Goal: Navigation & Orientation: Find specific page/section

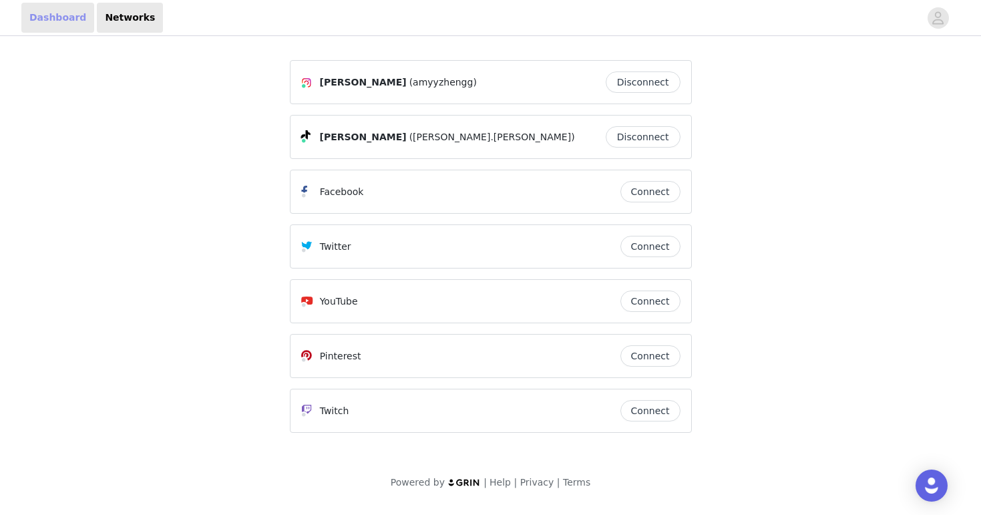
click at [81, 21] on link "Dashboard" at bounding box center [57, 18] width 73 height 30
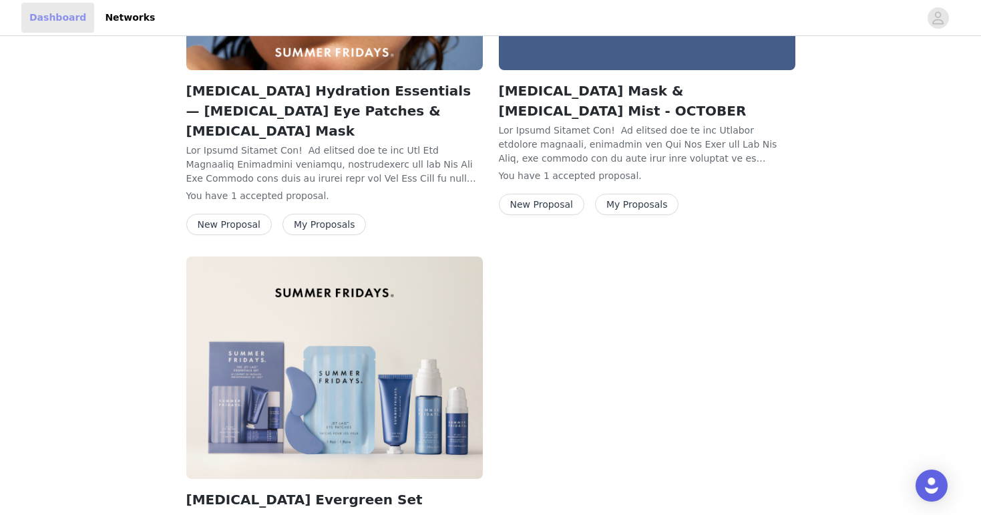
scroll to position [627, 0]
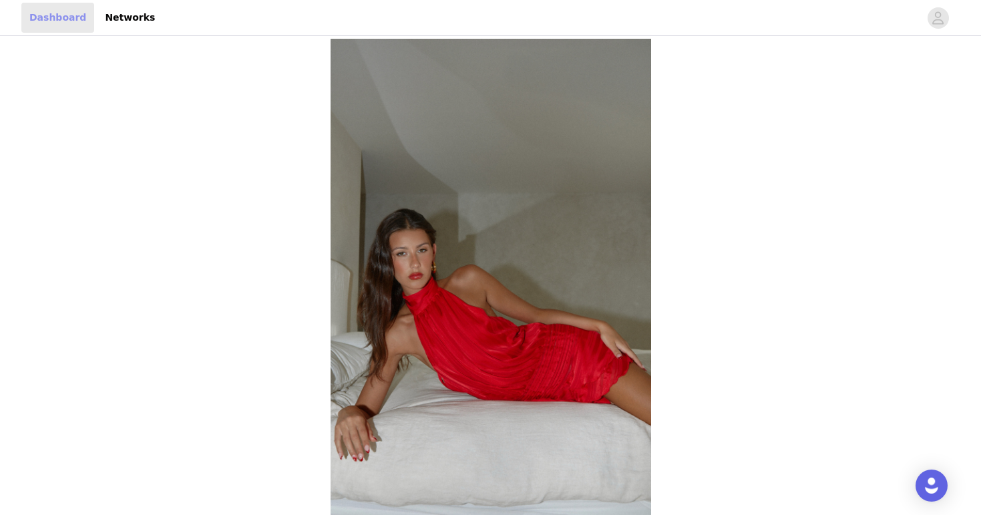
click at [72, 17] on link "Dashboard" at bounding box center [57, 18] width 73 height 30
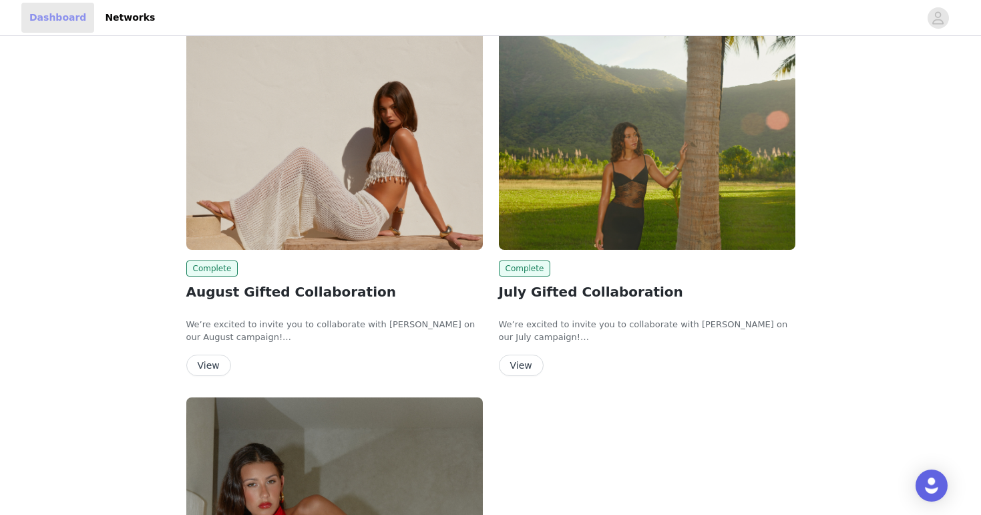
scroll to position [11, 0]
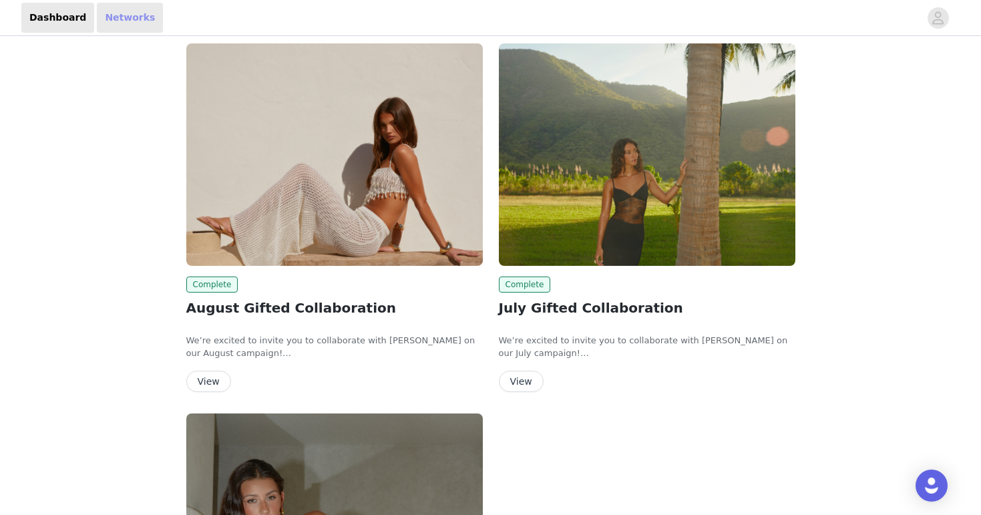
click at [116, 20] on link "Networks" at bounding box center [130, 18] width 66 height 30
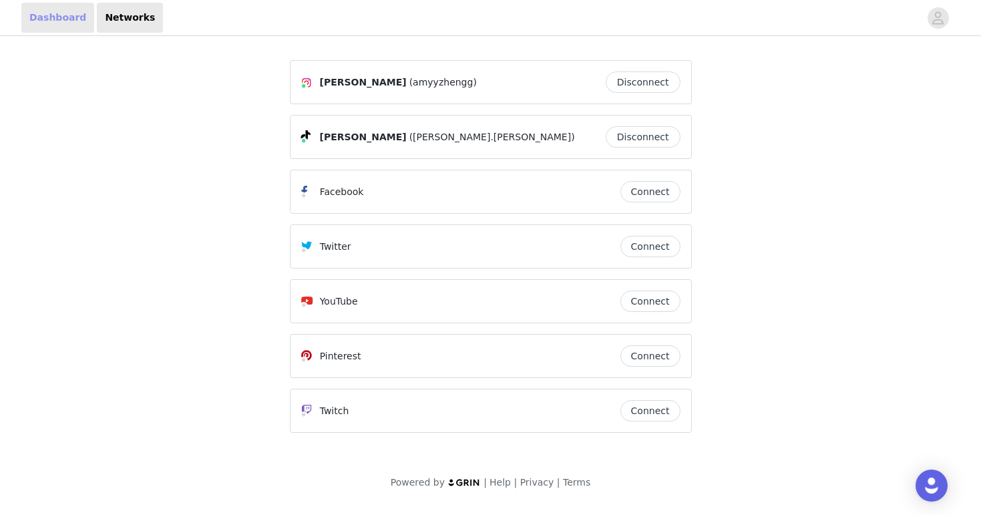
click at [47, 9] on link "Dashboard" at bounding box center [57, 18] width 73 height 30
